Goal: Information Seeking & Learning: Understand process/instructions

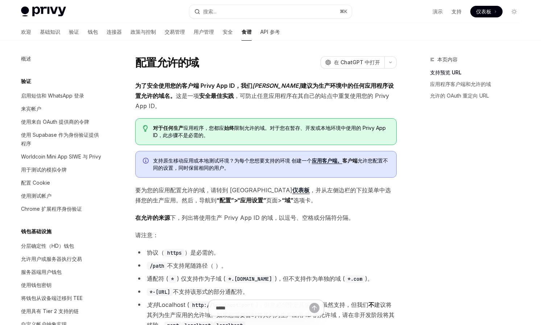
click at [271, 133] on div "对于任何生产 应用程序，您都应 始终 限制允许的域 。对于您在暂存、开发或本地环境中使用的 Privy App ID，此步骤不是必需的。" at bounding box center [265, 131] width 261 height 27
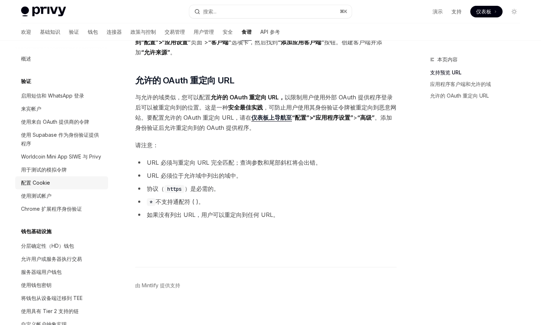
click at [52, 182] on div "配置 Cookie" at bounding box center [62, 182] width 83 height 9
type textarea "*"
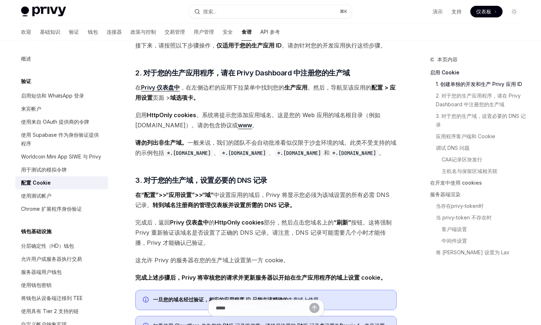
scroll to position [288, 0]
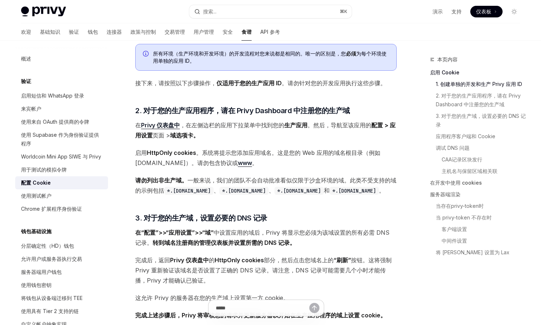
scroll to position [255, 0]
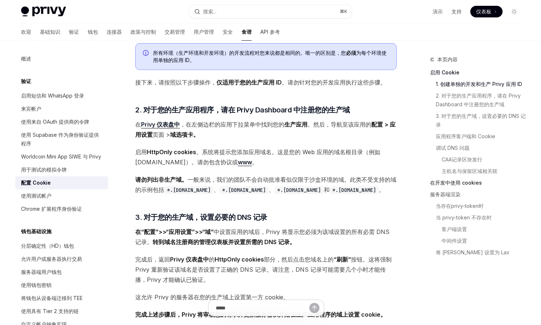
click at [433, 183] on font "在开发中使用 cookies" at bounding box center [456, 182] width 52 height 6
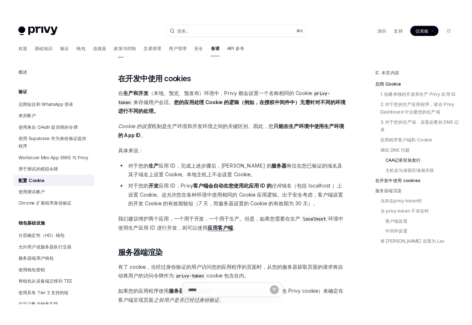
scroll to position [1017, 0]
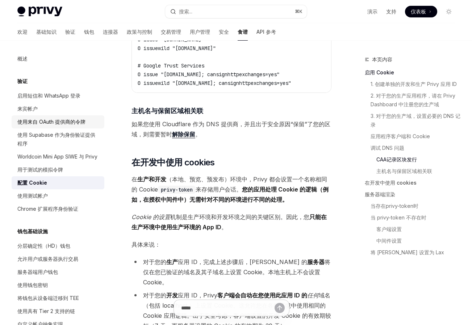
type textarea "*"
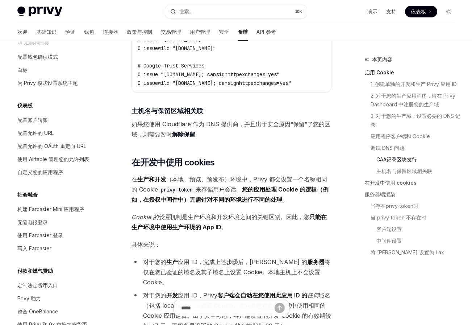
scroll to position [330, 0]
click at [36, 130] on font "配置允许的 URL" at bounding box center [35, 132] width 36 height 6
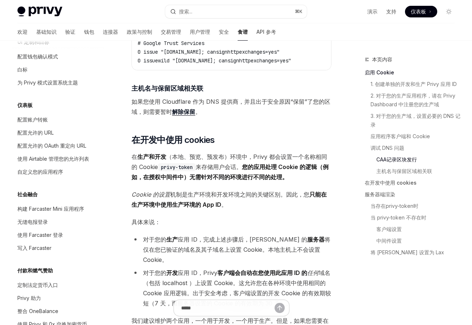
scroll to position [1081, 0]
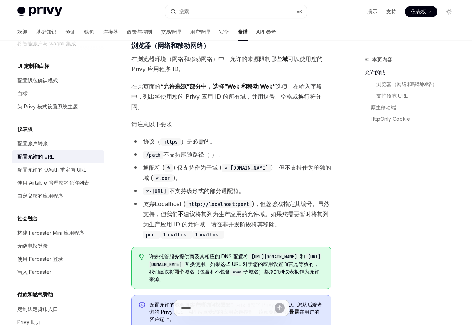
scroll to position [142, 0]
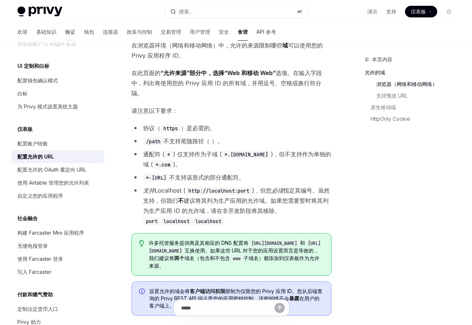
click at [65, 31] on font "验证" at bounding box center [70, 32] width 10 height 6
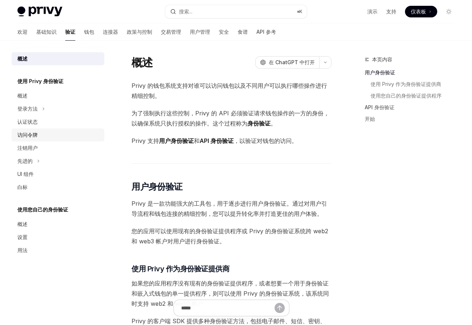
click at [54, 138] on div "访问令牌" at bounding box center [58, 134] width 83 height 9
click at [46, 133] on div "访问令牌" at bounding box center [58, 134] width 83 height 9
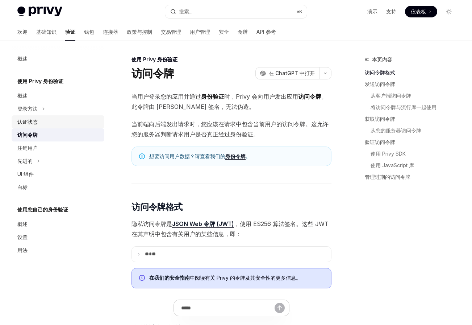
type textarea "*"
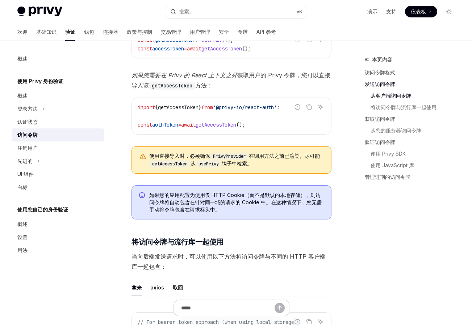
scroll to position [417, 0]
click at [311, 105] on icon "复制代码块中的内容" at bounding box center [309, 107] width 6 height 6
